Goal: Task Accomplishment & Management: Manage account settings

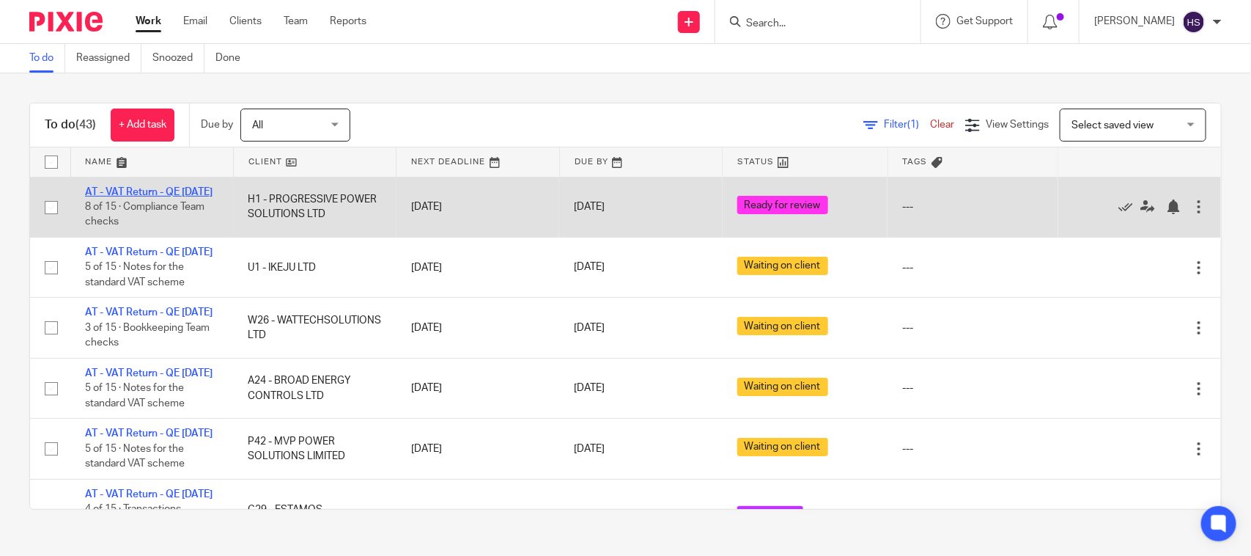
click at [147, 192] on link "AT - VAT Return - QE [DATE]" at bounding box center [149, 192] width 128 height 10
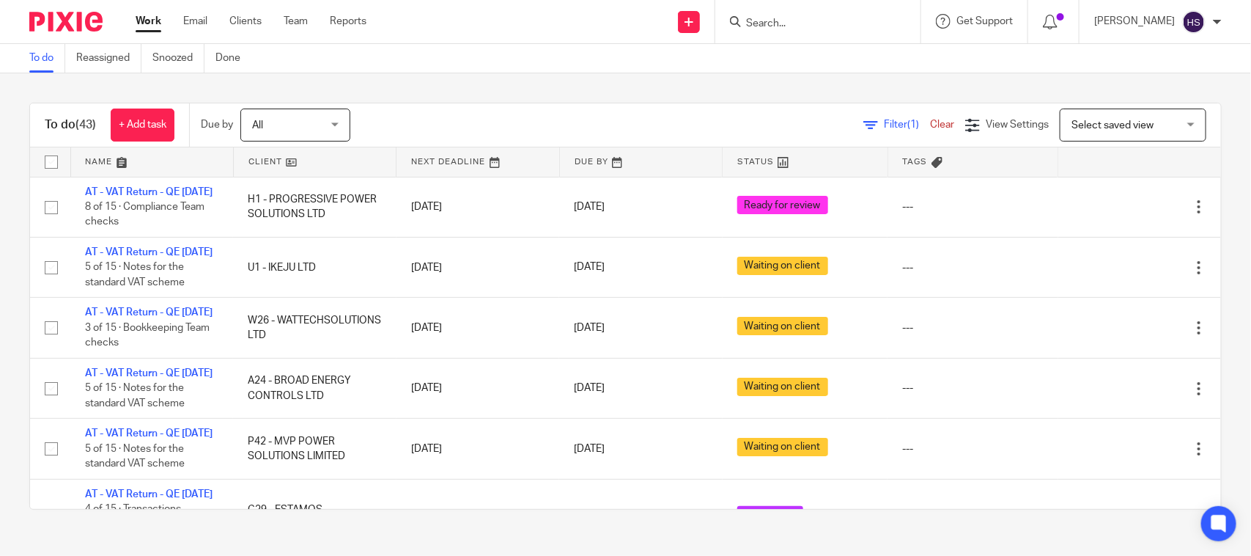
click at [799, 28] on input "Search" at bounding box center [811, 24] width 132 height 13
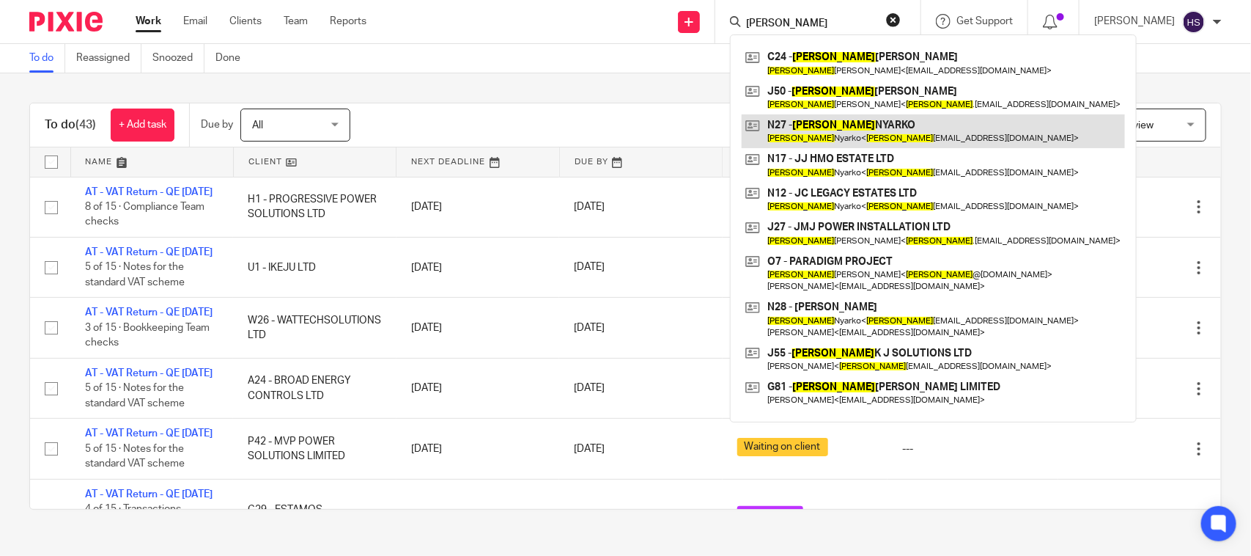
type input "[PERSON_NAME]"
click at [806, 118] on link at bounding box center [933, 131] width 383 height 34
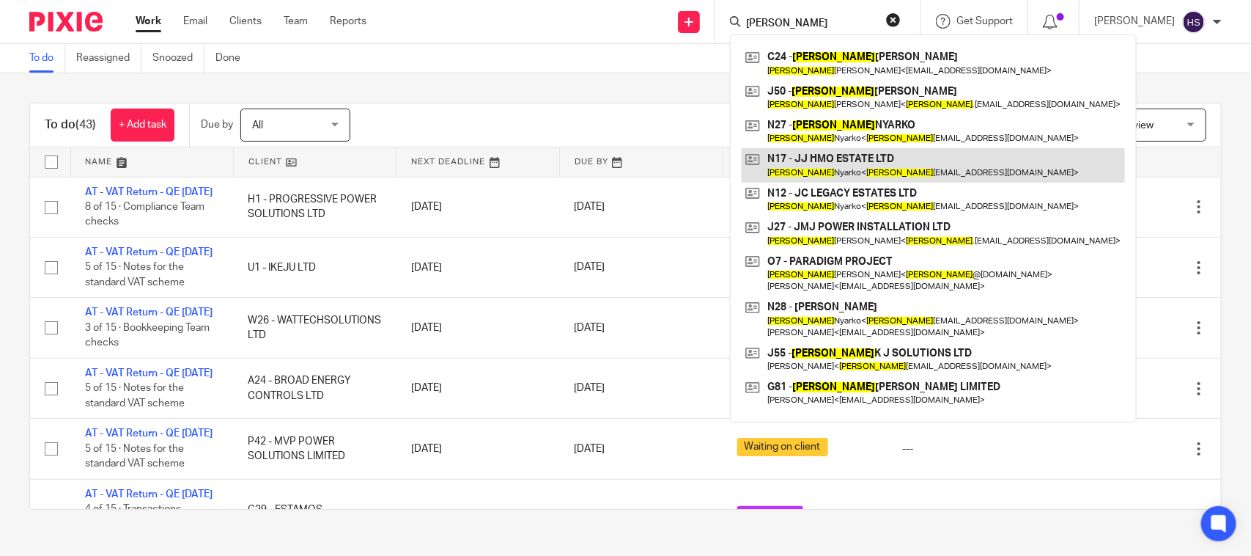
click at [850, 165] on link at bounding box center [933, 165] width 383 height 34
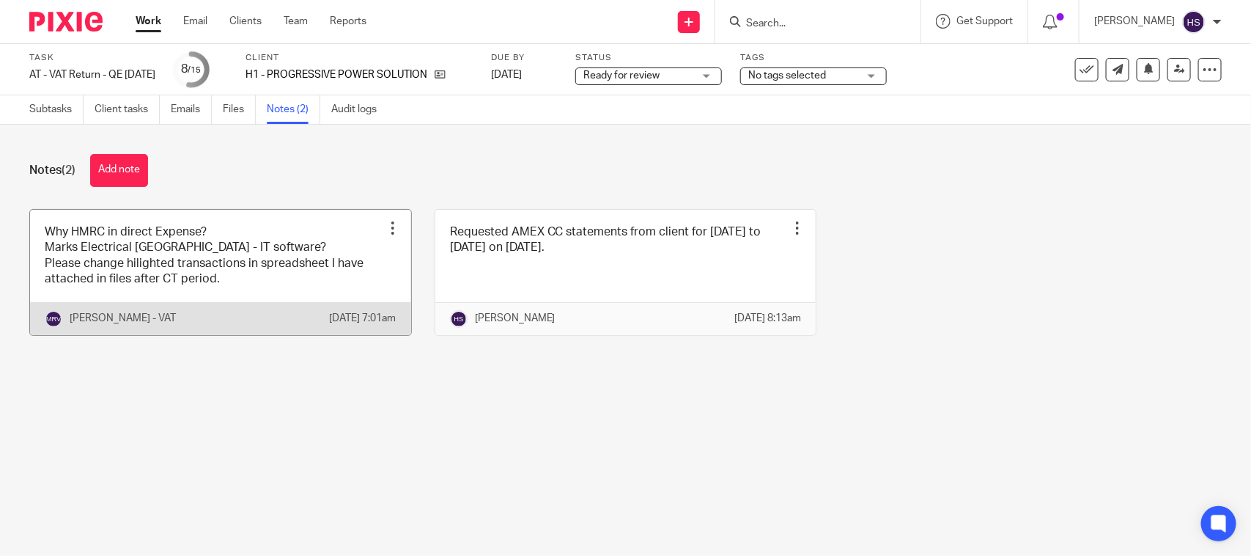
click at [209, 283] on link at bounding box center [220, 272] width 381 height 125
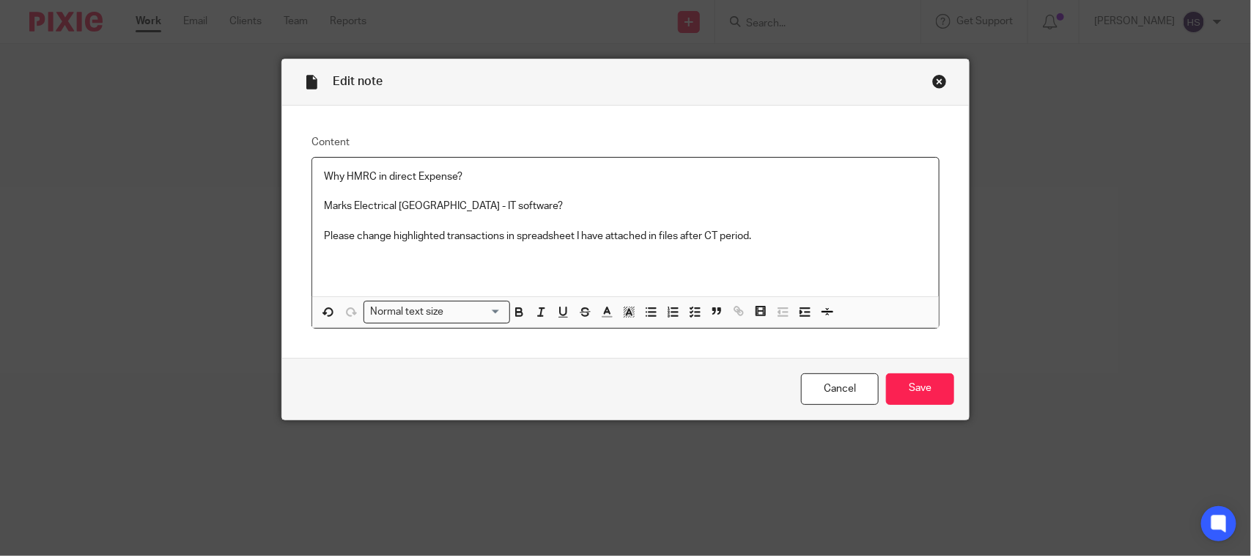
click at [831, 235] on p "Please change highlighted transactions in spreadsheet I have attached in files …" at bounding box center [625, 236] width 603 height 15
click at [915, 396] on input "Save" at bounding box center [920, 389] width 68 height 32
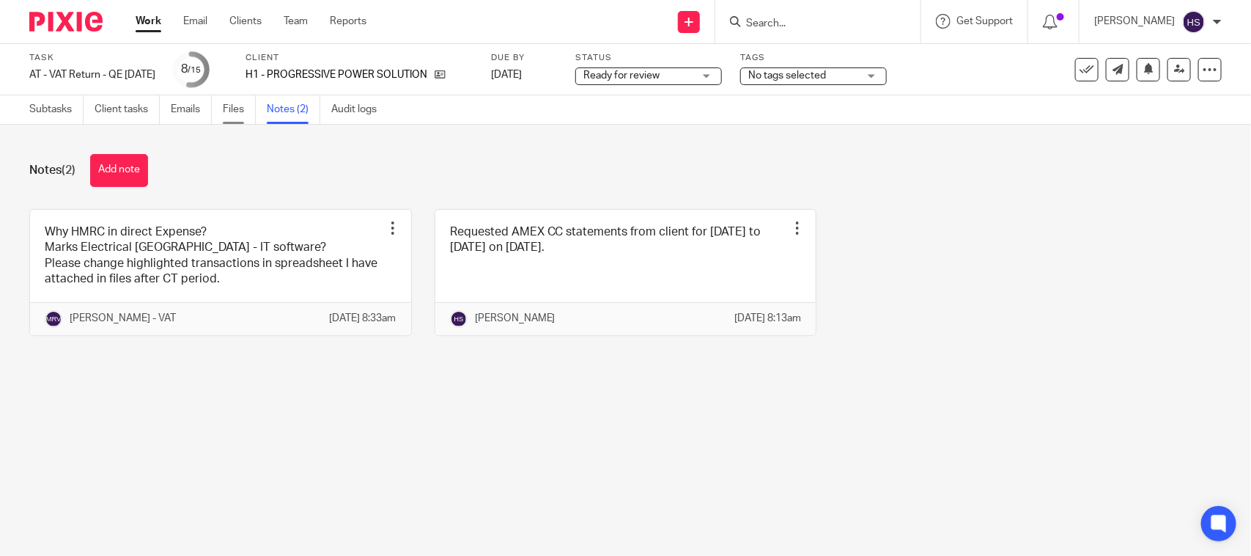
click at [228, 112] on link "Files" at bounding box center [239, 109] width 33 height 29
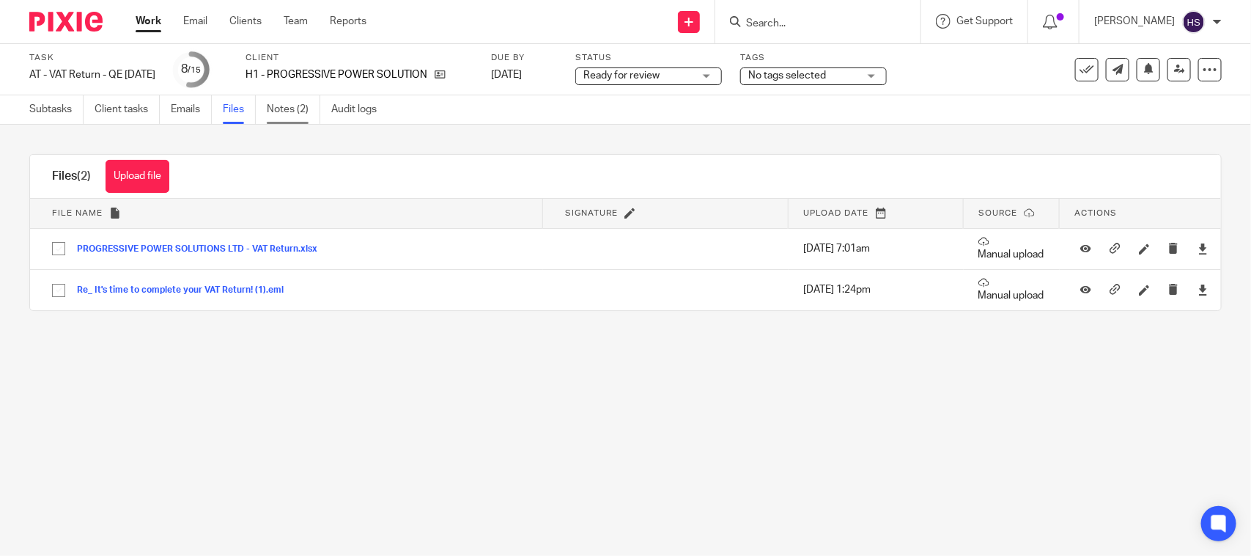
click at [284, 118] on link "Notes (2)" at bounding box center [294, 109] width 54 height 29
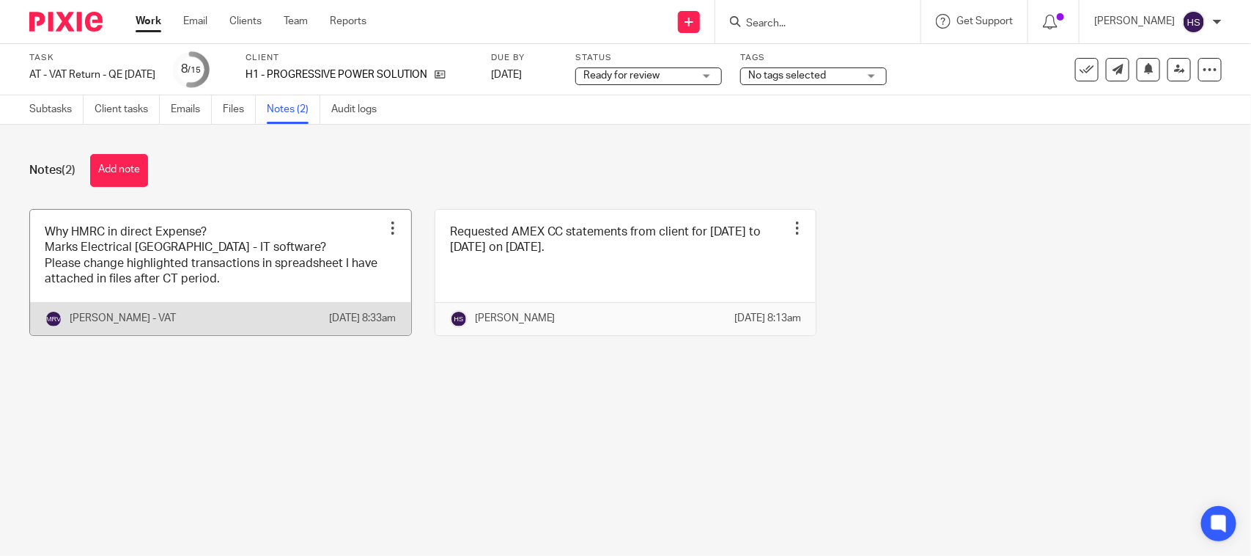
click at [143, 269] on link at bounding box center [220, 272] width 381 height 125
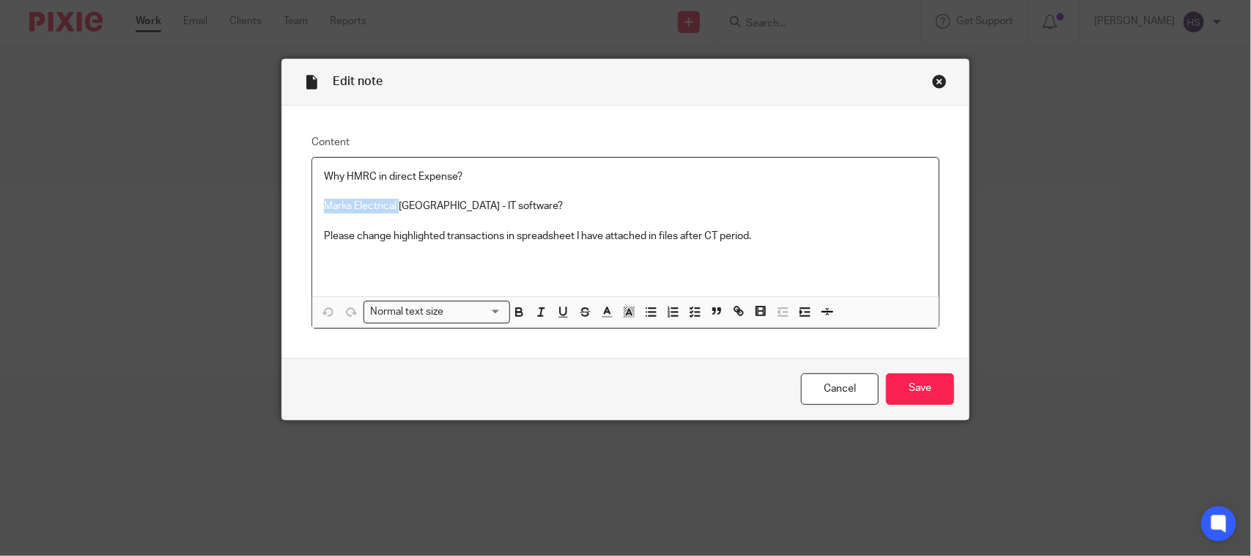
drag, startPoint x: 315, startPoint y: 203, endPoint x: 394, endPoint y: 207, distance: 79.3
click at [394, 207] on div "Why HMRC in direct Expense? Marks Electrical Leicester - IT software? Please ch…" at bounding box center [625, 227] width 627 height 139
copy p "Marks Electrical"
